Goal: Task Accomplishment & Management: Use online tool/utility

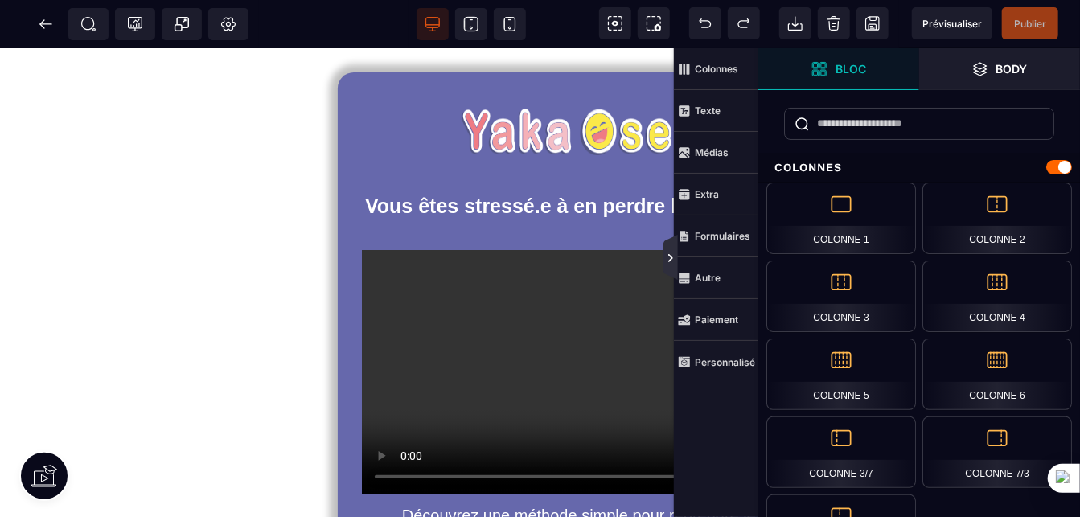
click at [668, 255] on icon at bounding box center [670, 258] width 5 height 8
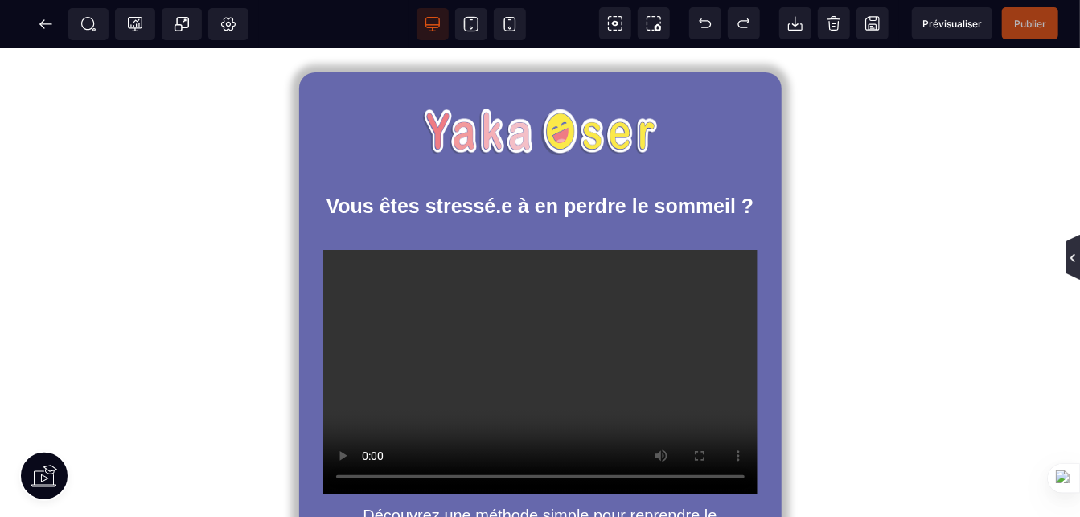
click at [1075, 257] on icon at bounding box center [1072, 258] width 13 height 13
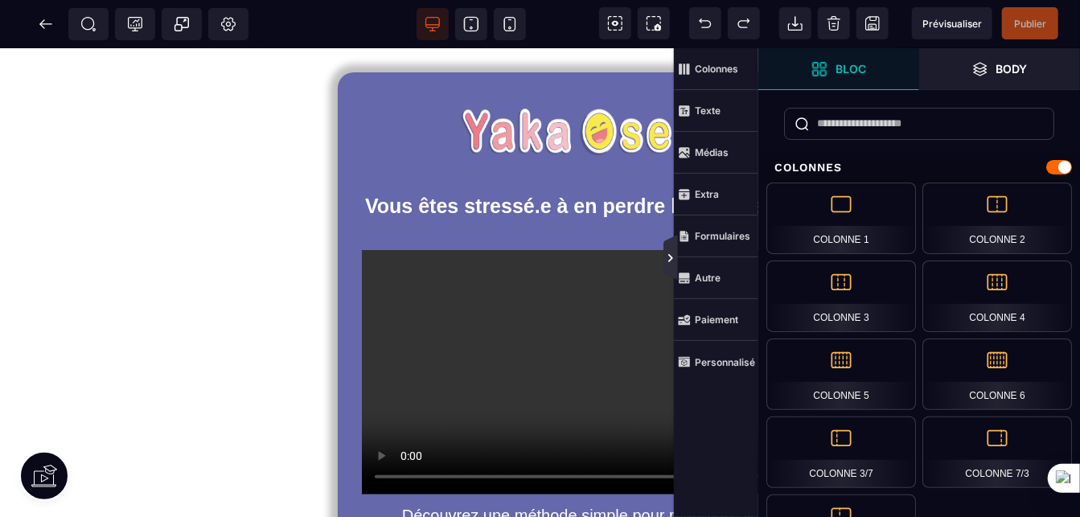
click at [667, 254] on icon at bounding box center [670, 258] width 13 height 13
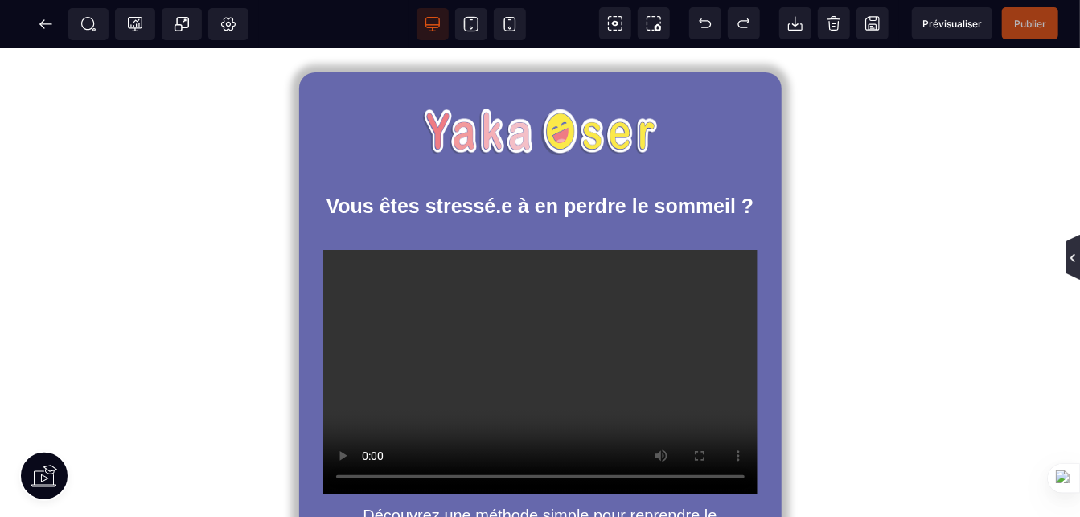
click at [1069, 257] on icon at bounding box center [1072, 258] width 13 height 13
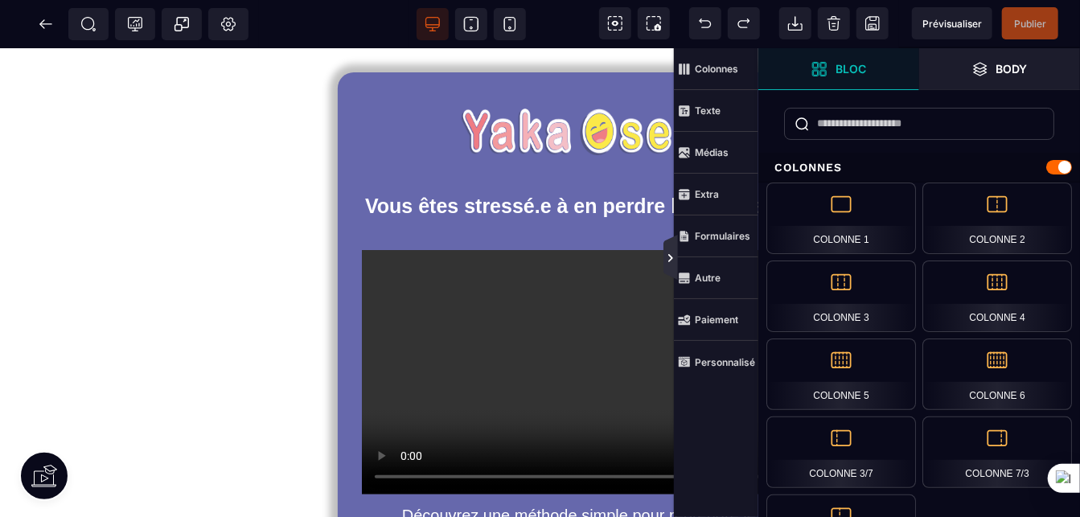
click at [672, 253] on icon at bounding box center [670, 258] width 13 height 13
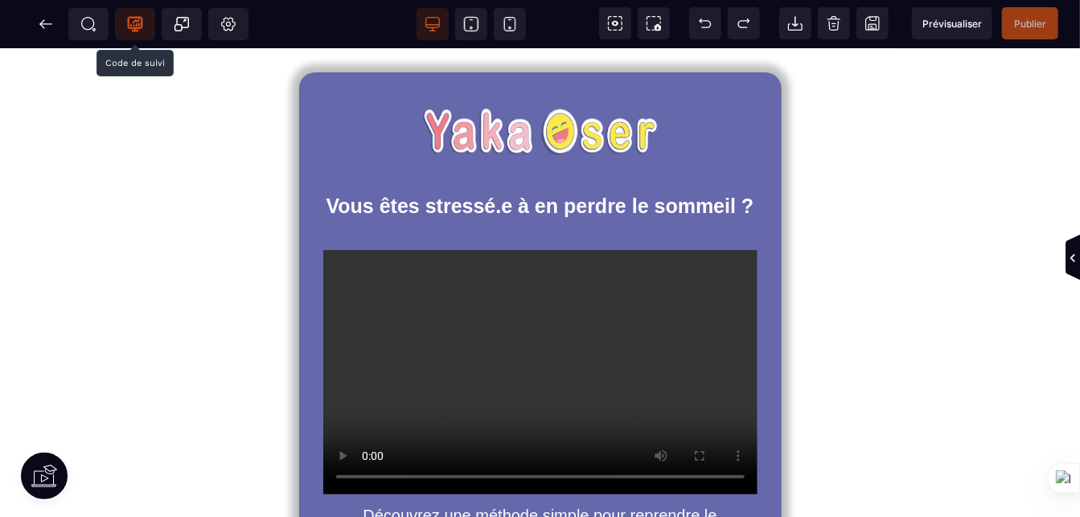
click at [135, 23] on icon at bounding box center [135, 24] width 16 height 16
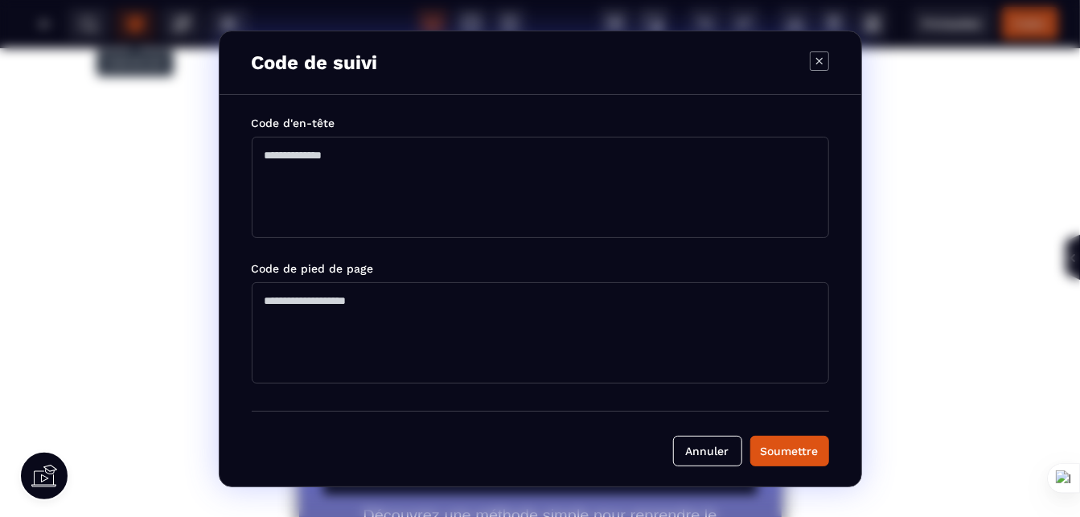
click at [817, 64] on icon "Modal window" at bounding box center [818, 60] width 19 height 19
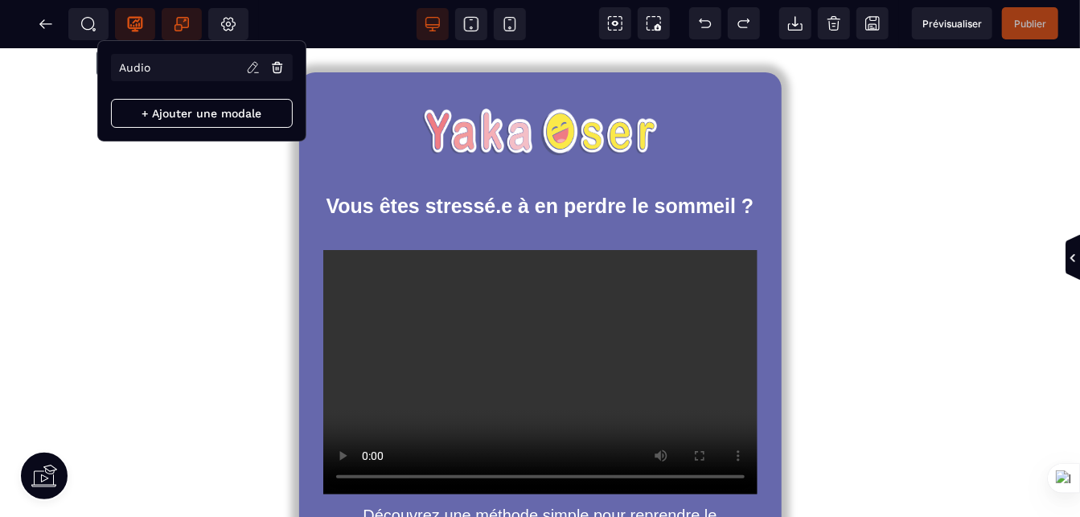
click at [184, 22] on icon at bounding box center [185, 20] width 2 height 2
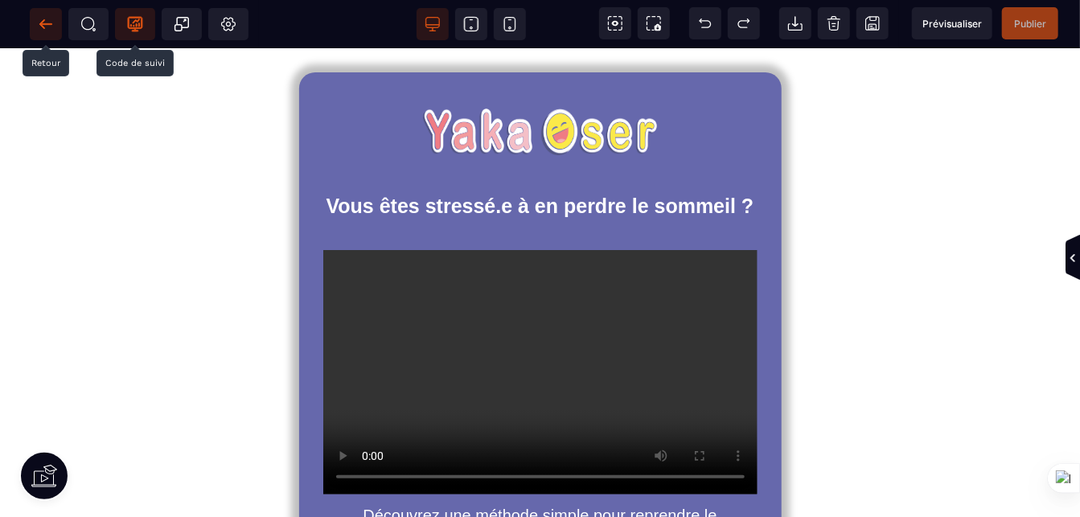
click at [39, 27] on icon at bounding box center [46, 24] width 16 height 16
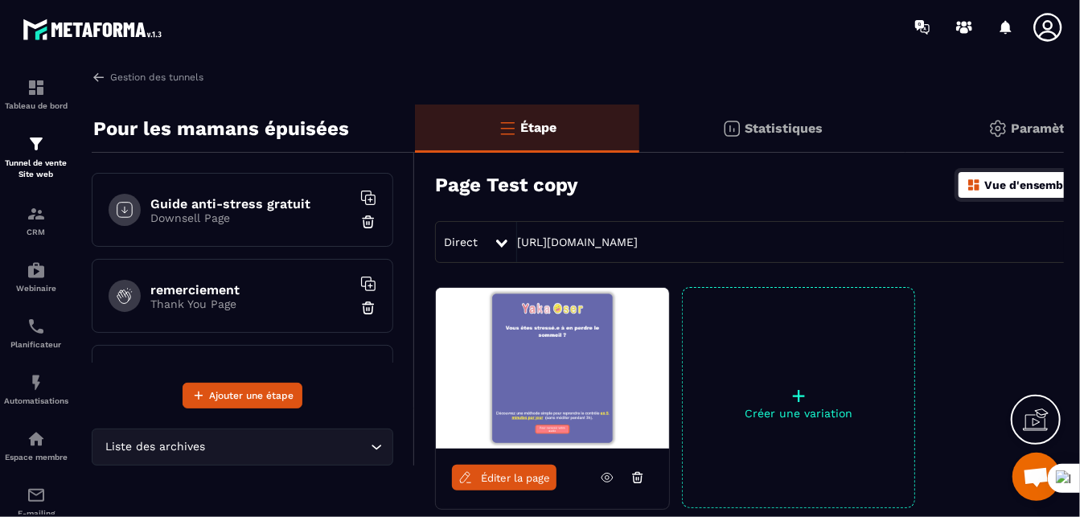
click at [222, 208] on h6 "Guide anti-stress gratuit" at bounding box center [250, 203] width 201 height 15
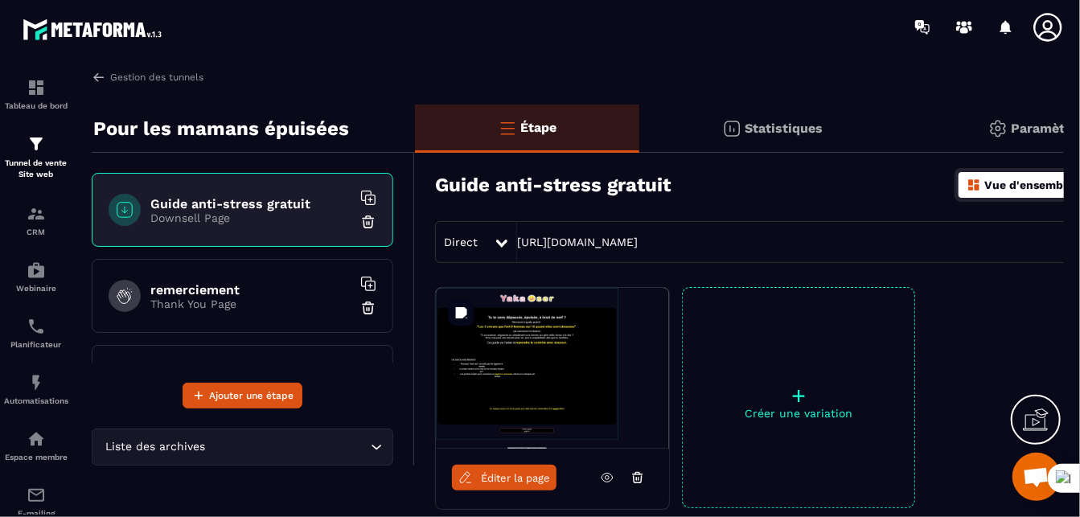
click at [532, 367] on img at bounding box center [552, 368] width 233 height 161
click at [529, 343] on img at bounding box center [552, 368] width 233 height 161
click at [1030, 474] on span "Ouvrir le chat" at bounding box center [1035, 478] width 27 height 23
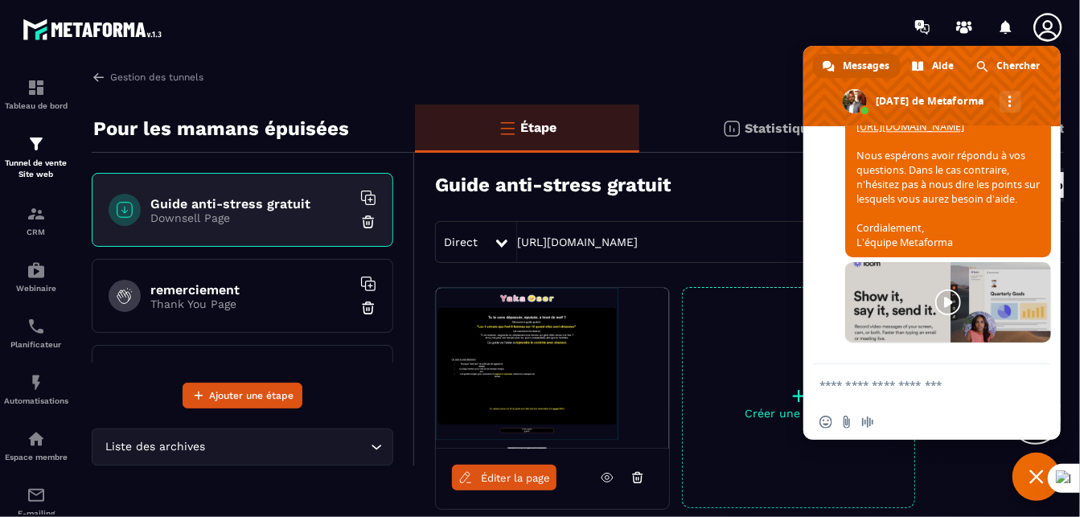
scroll to position [11874, 0]
click at [496, 343] on img at bounding box center [552, 368] width 233 height 161
click at [550, 367] on img at bounding box center [552, 368] width 233 height 161
click at [549, 367] on img at bounding box center [552, 368] width 233 height 161
click at [533, 372] on img at bounding box center [552, 368] width 233 height 161
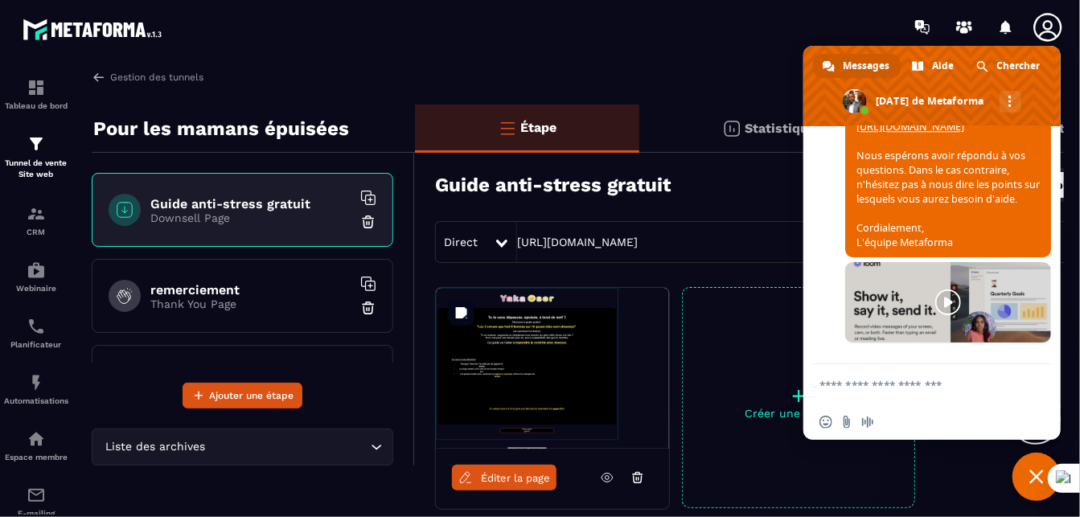
click at [532, 372] on img at bounding box center [552, 368] width 233 height 161
click at [573, 374] on img at bounding box center [552, 368] width 233 height 161
click at [573, 373] on img at bounding box center [552, 368] width 233 height 161
click at [506, 472] on span "Éditer la page" at bounding box center [515, 478] width 69 height 12
